Goal: Task Accomplishment & Management: Manage account settings

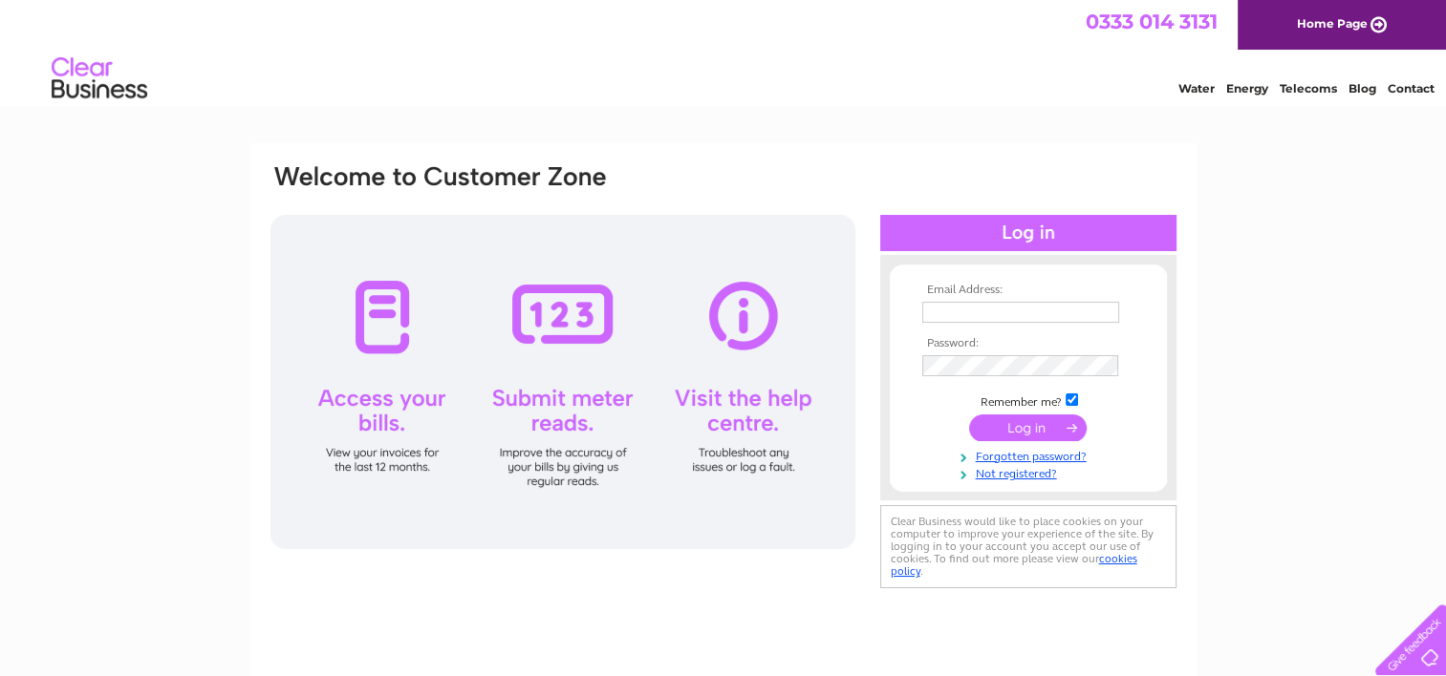
click at [939, 312] on input "text" at bounding box center [1020, 312] width 197 height 21
type input "info@themoneymerchant.org"
click at [1006, 423] on input "submit" at bounding box center [1028, 429] width 118 height 27
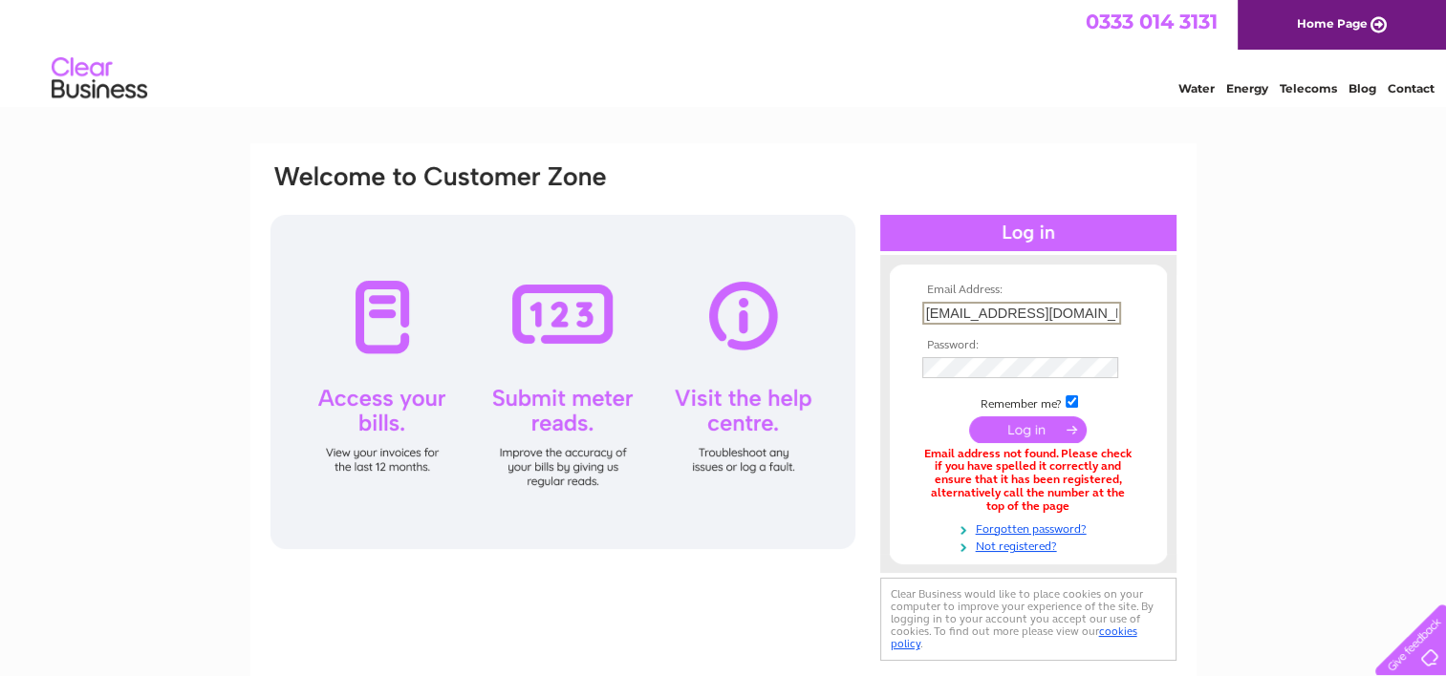
drag, startPoint x: 923, startPoint y: 311, endPoint x: 1151, endPoint y: 317, distance: 228.5
click at [1151, 317] on form "Email Address: [EMAIL_ADDRESS][DOMAIN_NAME] Password:" at bounding box center [1028, 419] width 277 height 270
type input "[EMAIL_ADDRESS][DOMAIN_NAME]"
click at [1021, 426] on input "submit" at bounding box center [1028, 429] width 118 height 27
click at [1026, 432] on input "submit" at bounding box center [1028, 428] width 118 height 27
